Goal: Task Accomplishment & Management: Use online tool/utility

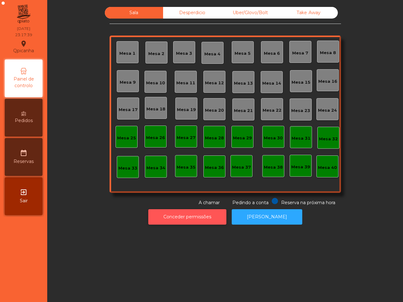
click at [198, 219] on button "Conceder permissões" at bounding box center [187, 216] width 78 height 15
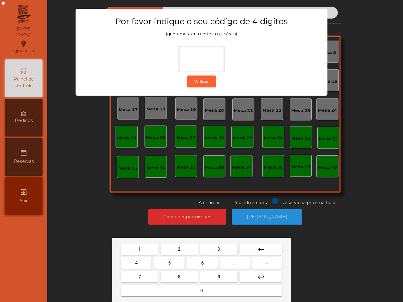
click at [198, 261] on button "6" at bounding box center [202, 262] width 31 height 11
click at [168, 264] on span "5" at bounding box center [169, 263] width 3 height 5
click at [139, 247] on span "1" at bounding box center [139, 249] width 3 height 5
click at [178, 246] on button "2" at bounding box center [178, 249] width 37 height 11
type input "****"
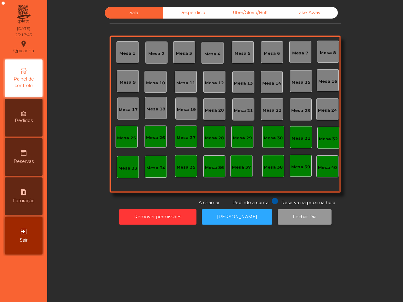
click at [285, 217] on button "Fechar Dia" at bounding box center [305, 216] width 54 height 15
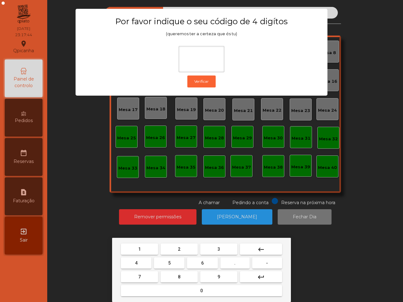
click at [201, 262] on span "6" at bounding box center [202, 263] width 3 height 5
click at [169, 263] on span "5" at bounding box center [169, 263] width 3 height 5
click at [139, 249] on button "1" at bounding box center [139, 249] width 37 height 11
click at [173, 247] on button "2" at bounding box center [178, 249] width 37 height 11
type input "****"
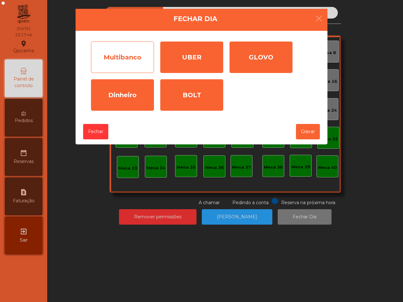
click at [128, 50] on div "Multibanco" at bounding box center [122, 57] width 63 height 31
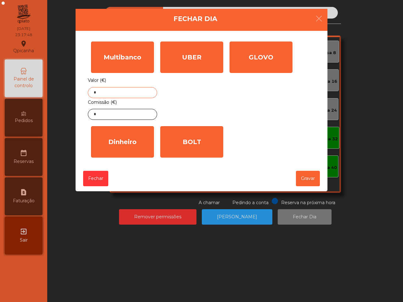
click at [138, 89] on input "*" at bounding box center [122, 92] width 69 height 11
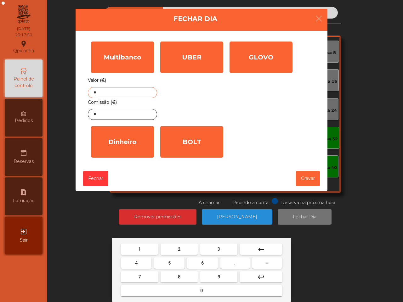
click at [201, 261] on span "6" at bounding box center [202, 263] width 3 height 5
click at [183, 273] on button "8" at bounding box center [178, 276] width 37 height 11
click at [232, 262] on button "." at bounding box center [234, 262] width 29 height 11
click at [202, 289] on span "0" at bounding box center [201, 290] width 3 height 5
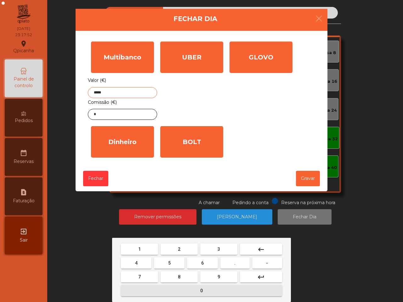
click at [179, 277] on span "8" at bounding box center [179, 276] width 3 height 5
type input "******"
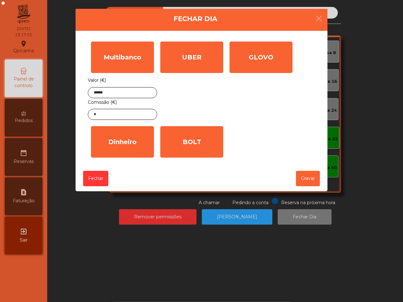
click at [115, 109] on div "Valor (€) ****** Comissão (€) *" at bounding box center [122, 98] width 69 height 44
click at [116, 119] on input "*" at bounding box center [122, 114] width 69 height 11
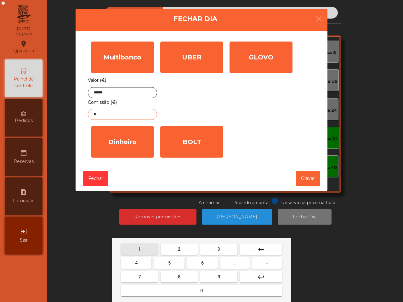
click at [150, 247] on button "1" at bounding box center [139, 249] width 37 height 11
click at [236, 262] on button "." at bounding box center [234, 262] width 29 height 11
click at [141, 262] on button "4" at bounding box center [136, 262] width 31 height 11
click at [184, 249] on button "2" at bounding box center [178, 249] width 37 height 11
type input "****"
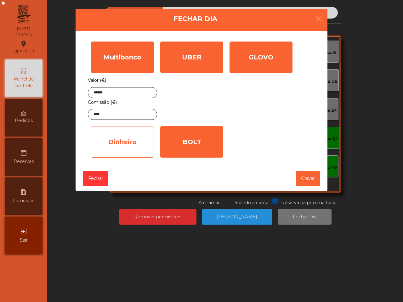
click at [142, 146] on div "Dinheiro" at bounding box center [122, 141] width 63 height 31
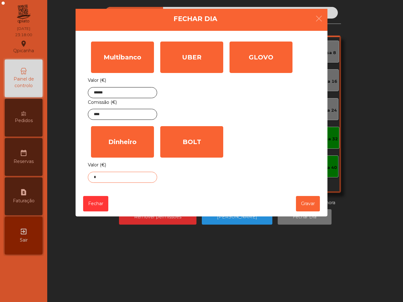
click at [131, 181] on input "*" at bounding box center [122, 177] width 69 height 11
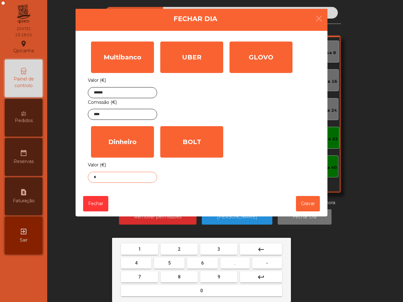
click at [208, 288] on button "0" at bounding box center [201, 290] width 161 height 11
click at [228, 262] on button "." at bounding box center [234, 262] width 29 height 11
click at [211, 287] on button "0" at bounding box center [201, 290] width 161 height 11
click at [147, 274] on button "7" at bounding box center [139, 276] width 37 height 11
type input "****"
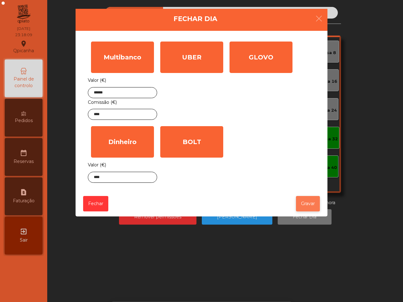
click at [301, 200] on button "Gravar" at bounding box center [308, 203] width 24 height 15
